Goal: Task Accomplishment & Management: Manage account settings

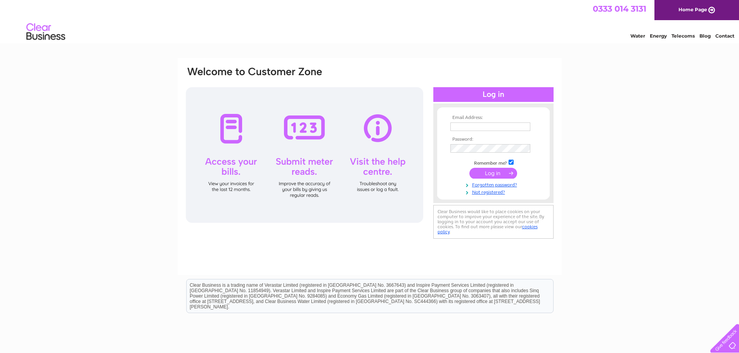
type input "kingskon19@hotmail.com"
click at [506, 174] on input "submit" at bounding box center [493, 173] width 48 height 11
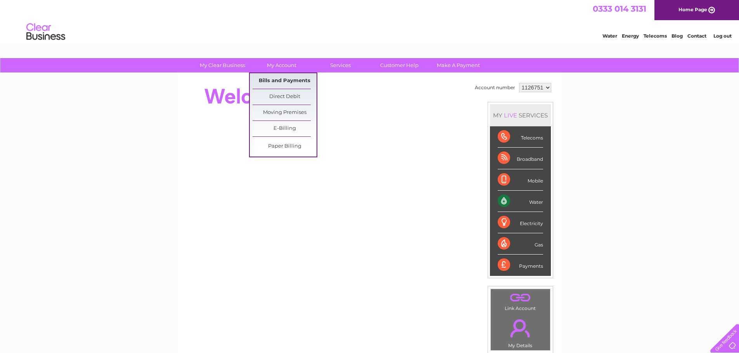
click at [298, 81] on link "Bills and Payments" at bounding box center [285, 81] width 64 height 16
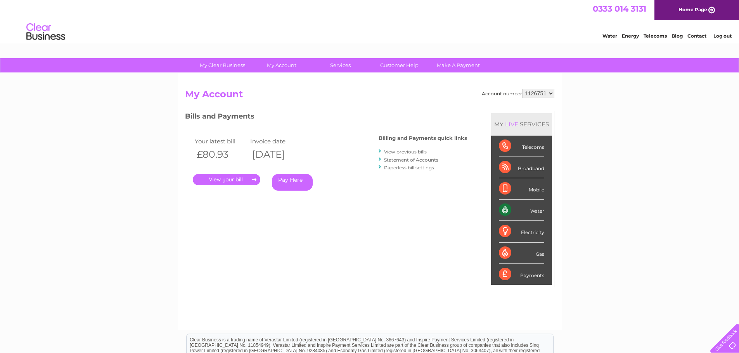
click at [229, 177] on link "." at bounding box center [226, 179] width 67 height 11
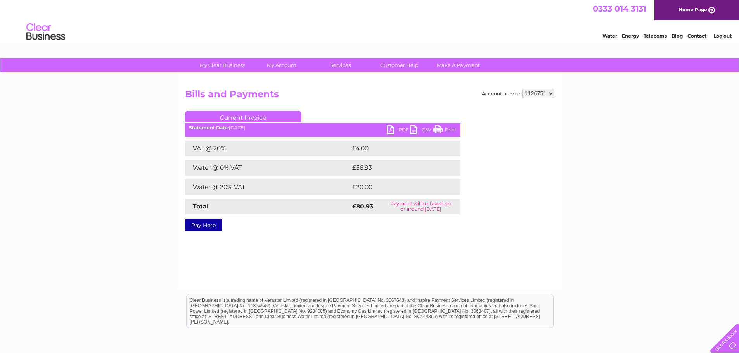
click at [403, 130] on link "PDF" at bounding box center [398, 130] width 23 height 11
